Goal: Task Accomplishment & Management: Complete application form

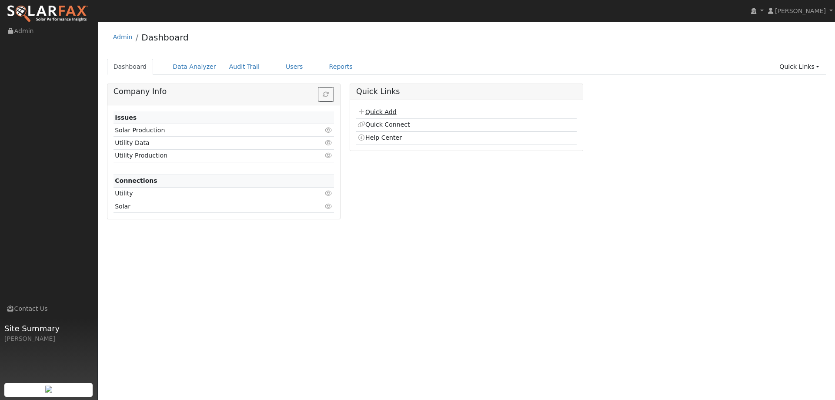
click at [376, 111] on link "Quick Add" at bounding box center [377, 111] width 39 height 7
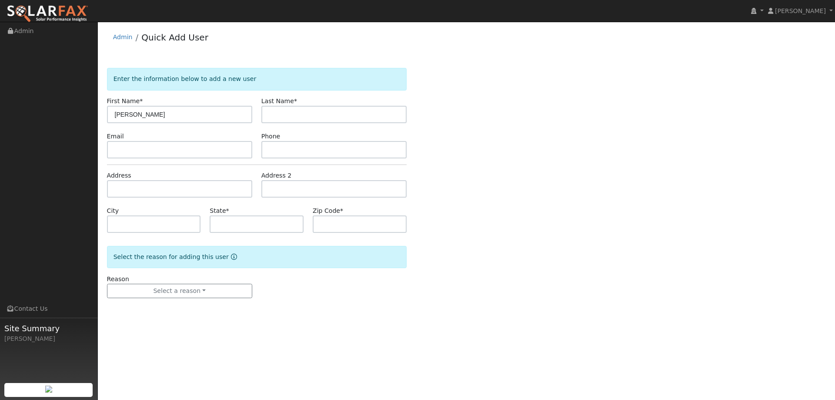
type input "[PERSON_NAME]"
type input "Sweet"
click at [185, 146] on input "text" at bounding box center [179, 149] width 145 height 17
paste input "[EMAIL_ADDRESS][DOMAIN_NAME]"
type input "jimsweet88@gmail.com"
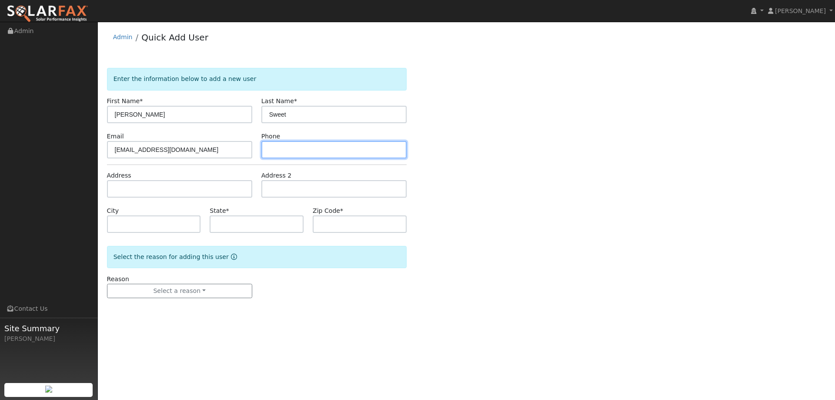
click at [275, 148] on input "text" at bounding box center [334, 149] width 145 height 17
paste input "(707) 246-8614"
type input "(707) 246-8614"
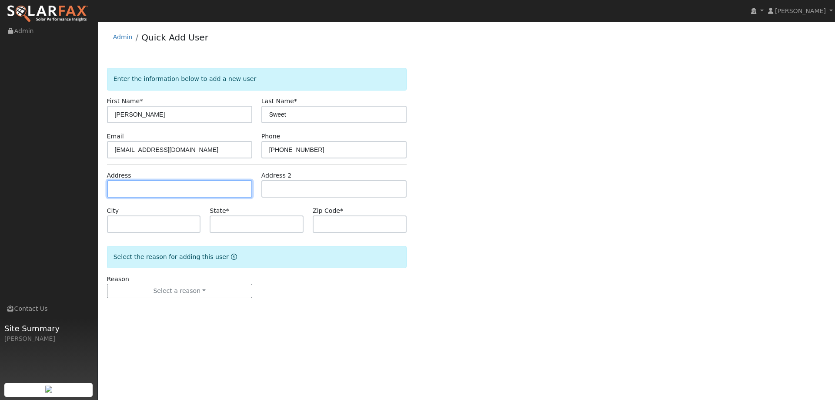
click at [209, 183] on input "text" at bounding box center [179, 188] width 145 height 17
paste input "2409 Florida Street"
type input "2409 Florida Street"
type input "Vallejo"
type input "CA"
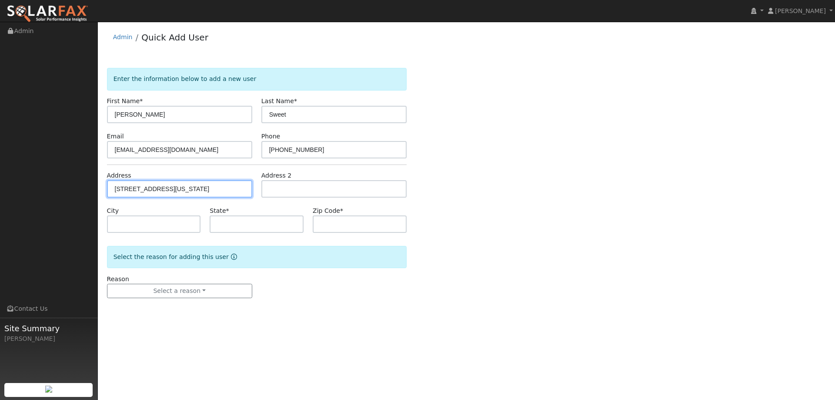
type input "94591"
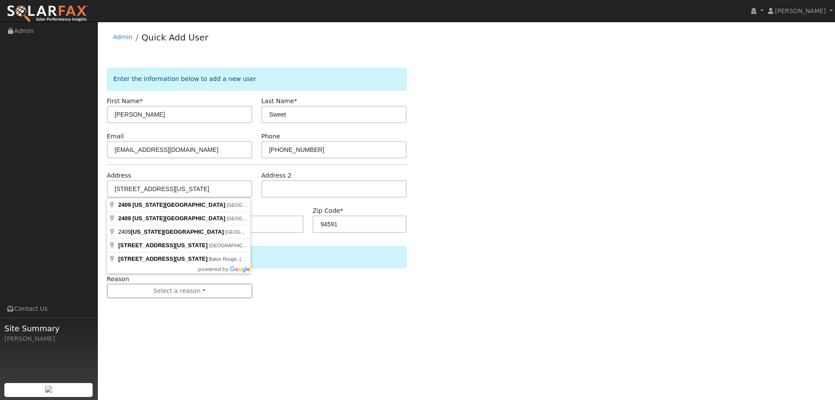
click at [278, 252] on div "Select the reason for adding this user" at bounding box center [257, 257] width 300 height 22
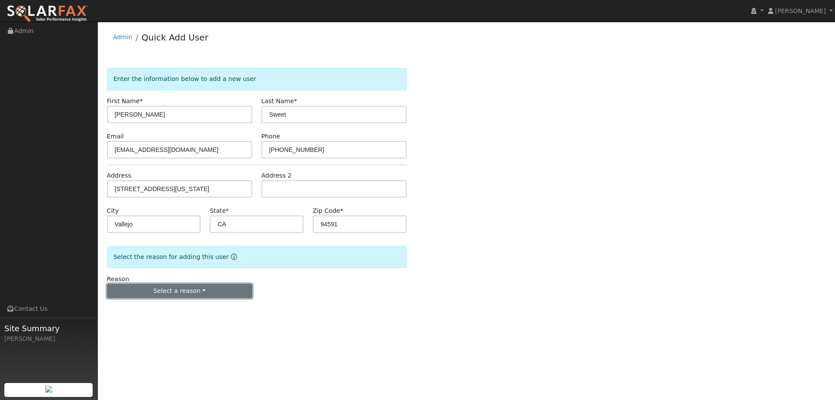
click at [230, 288] on button "Select a reason" at bounding box center [179, 291] width 145 height 15
click at [156, 306] on link "New lead" at bounding box center [155, 309] width 96 height 12
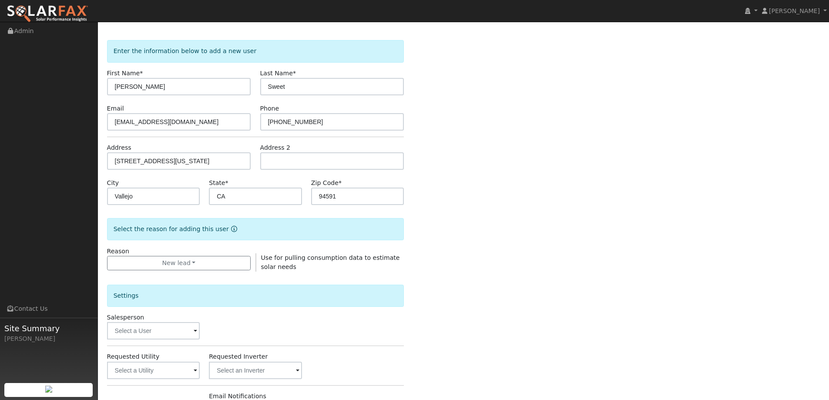
scroll to position [44, 0]
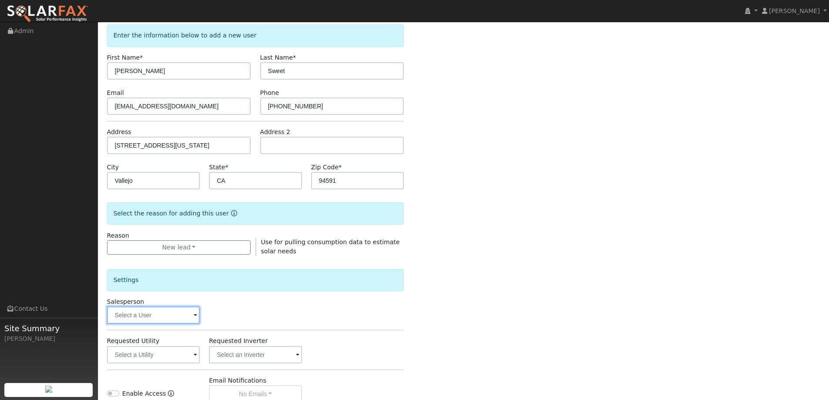
click at [181, 309] on input "text" at bounding box center [153, 314] width 93 height 17
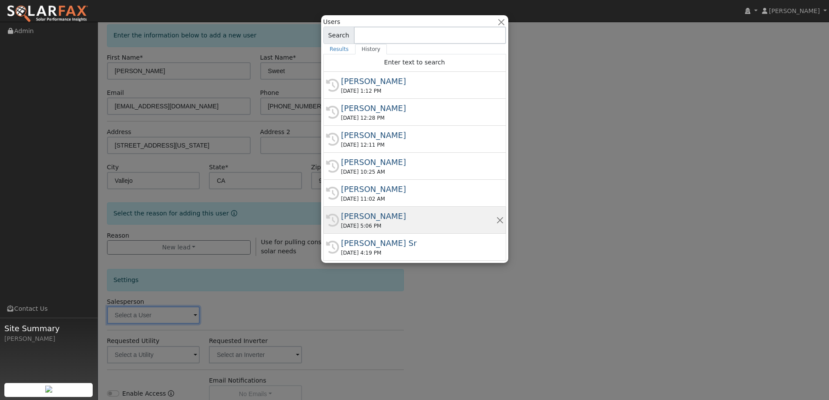
click at [377, 224] on div "09/23/2025 5:06 PM" at bounding box center [418, 226] width 155 height 8
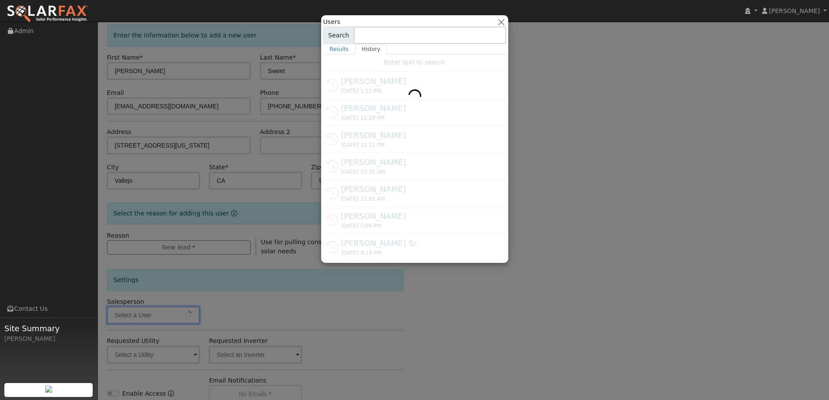
type input "Kelsey Commerford"
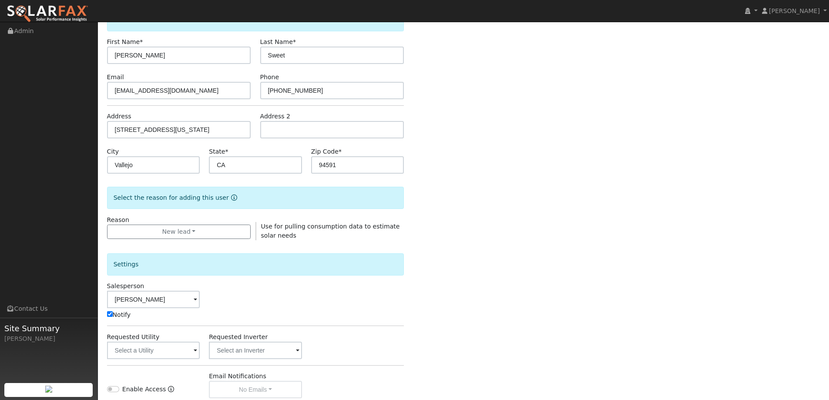
scroll to position [87, 0]
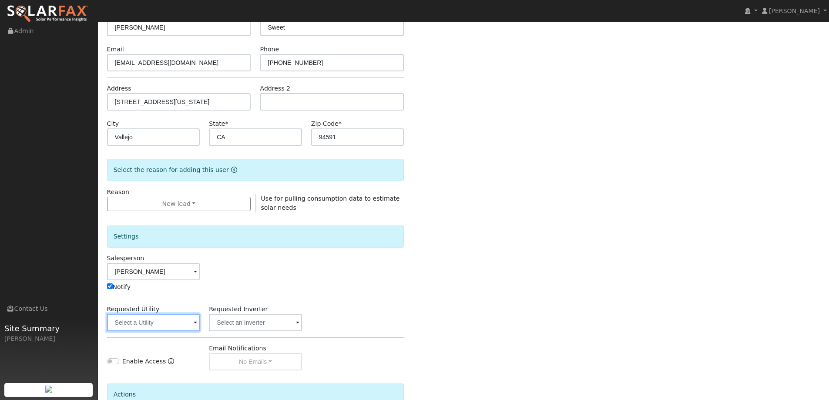
click at [178, 325] on input "text" at bounding box center [153, 322] width 93 height 17
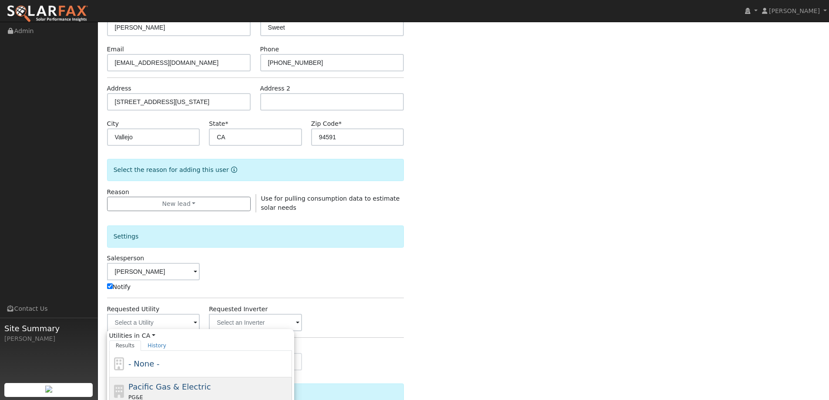
click at [203, 388] on div "Pacific Gas & Electric PG&E" at bounding box center [208, 391] width 161 height 21
type input "Pacific Gas & Electric"
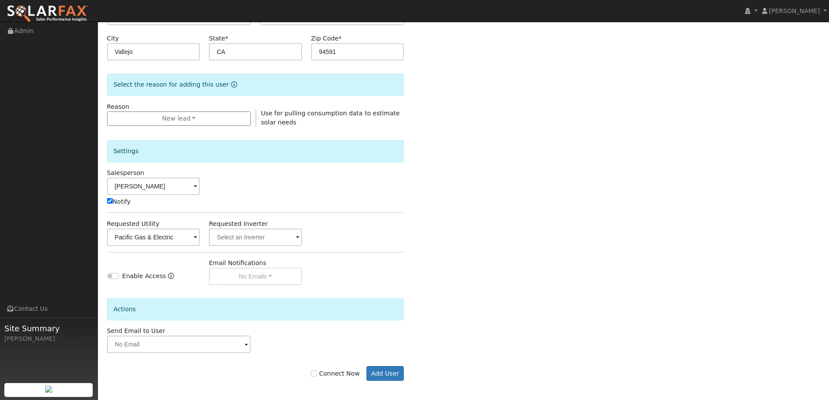
scroll to position [175, 0]
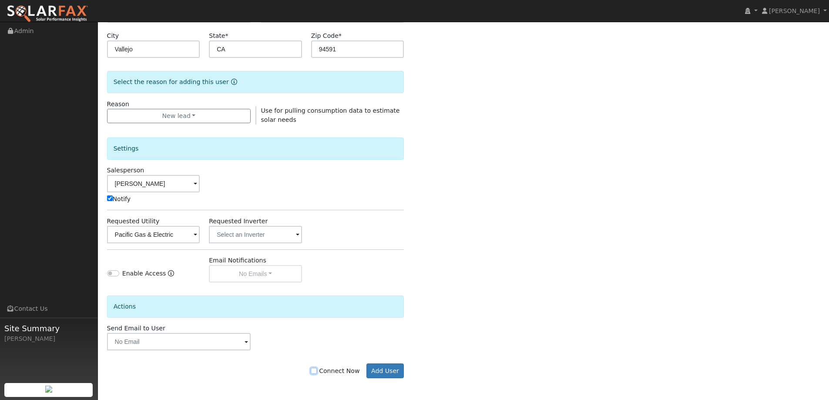
click at [317, 370] on input "Connect Now" at bounding box center [314, 371] width 6 height 6
checkbox input "true"
click at [369, 366] on button "Add User" at bounding box center [385, 370] width 38 height 15
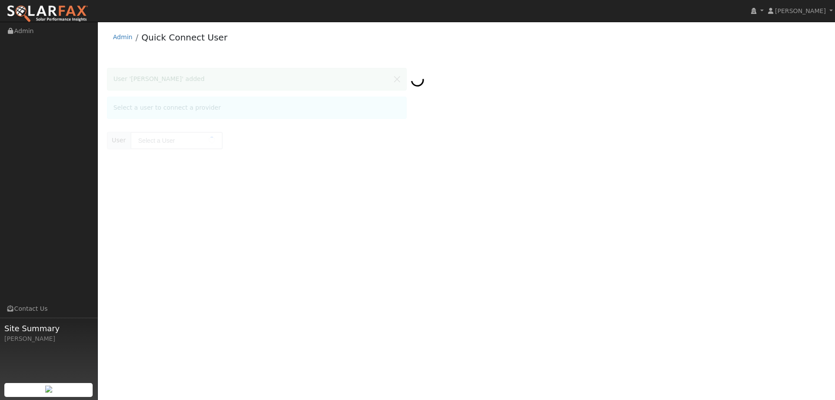
type input "James Sweet"
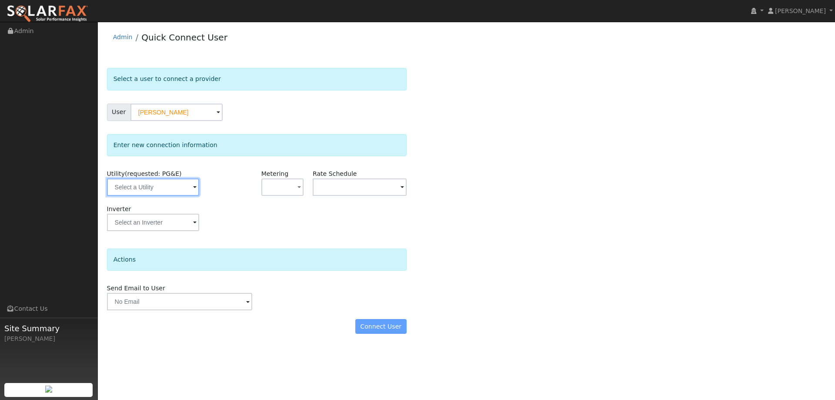
click at [161, 185] on input "text" at bounding box center [153, 186] width 92 height 17
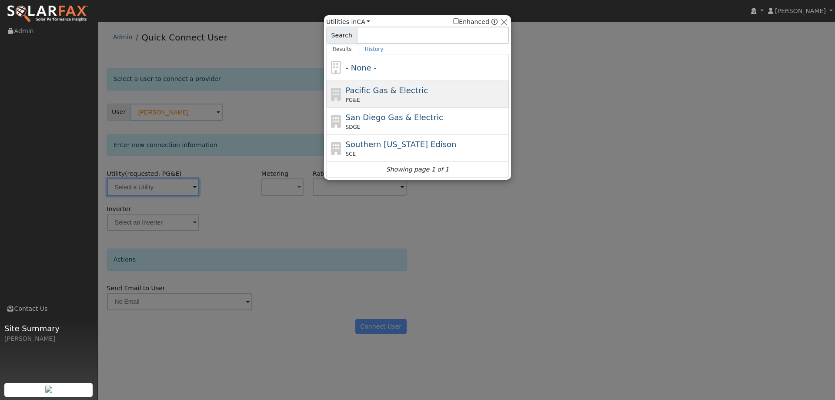
click at [410, 95] on span "Pacific Gas & Electric" at bounding box center [387, 90] width 82 height 9
type input "PG&E"
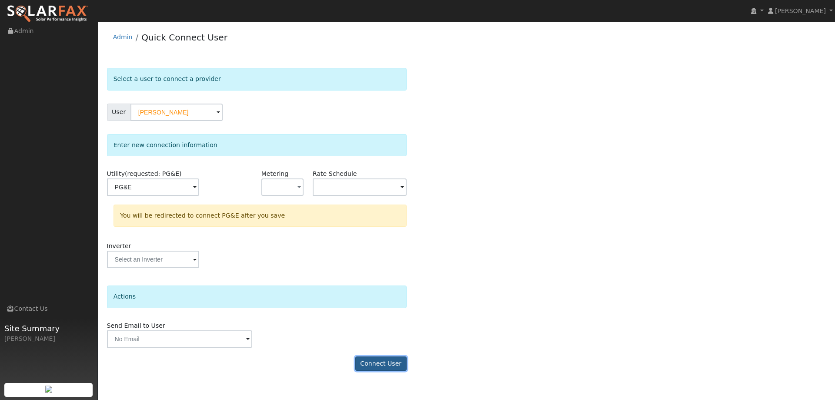
click at [384, 366] on button "Connect User" at bounding box center [381, 363] width 51 height 15
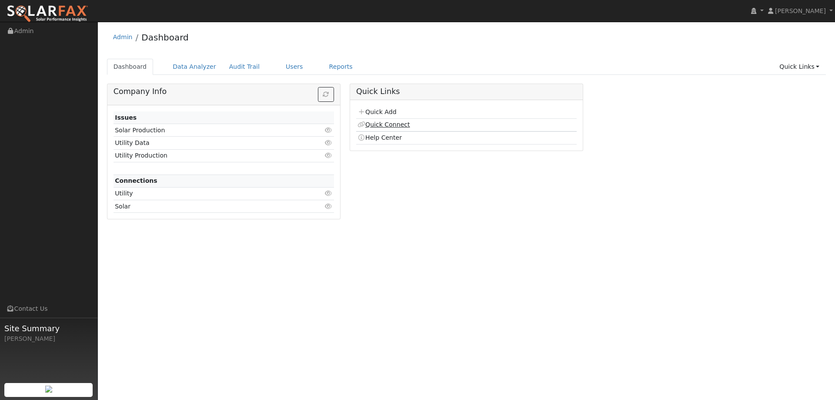
click at [377, 124] on link "Quick Connect" at bounding box center [384, 124] width 52 height 7
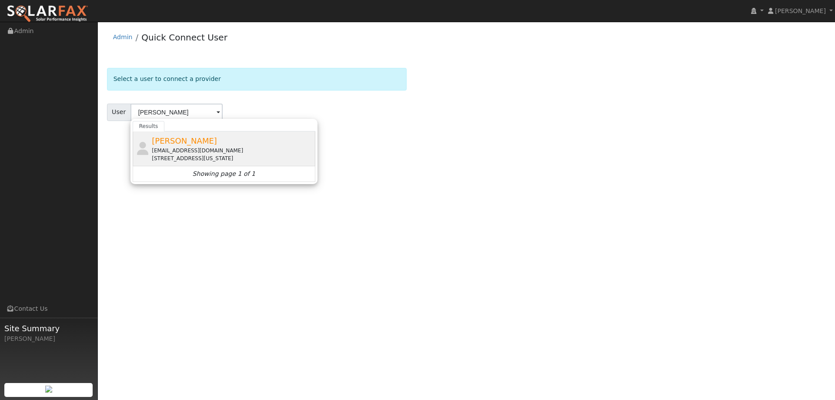
click at [264, 140] on div "[PERSON_NAME] [EMAIL_ADDRESS][DOMAIN_NAME] [STREET_ADDRESS][US_STATE]" at bounding box center [232, 148] width 161 height 27
type input "[PERSON_NAME]"
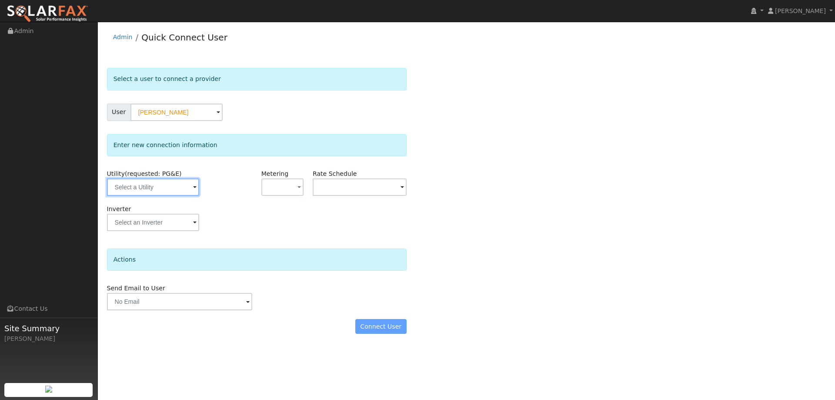
click at [184, 188] on input "text" at bounding box center [153, 186] width 92 height 17
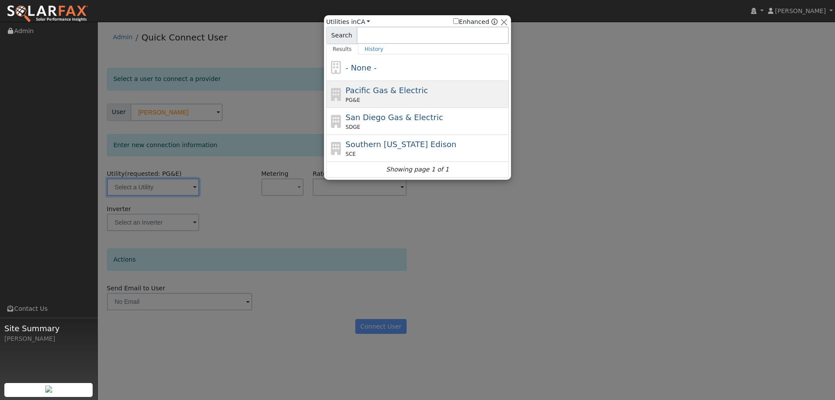
click at [348, 90] on span "Pacific Gas & Electric" at bounding box center [387, 90] width 82 height 9
type input "PG&E"
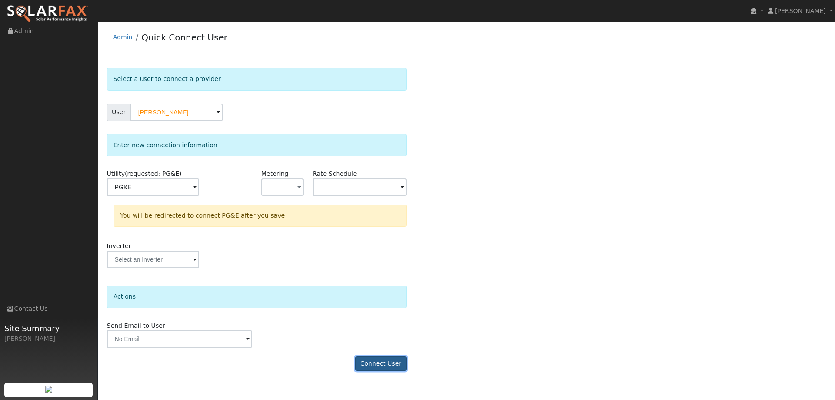
click at [376, 365] on button "Connect User" at bounding box center [381, 363] width 51 height 15
